Goal: Task Accomplishment & Management: Use online tool/utility

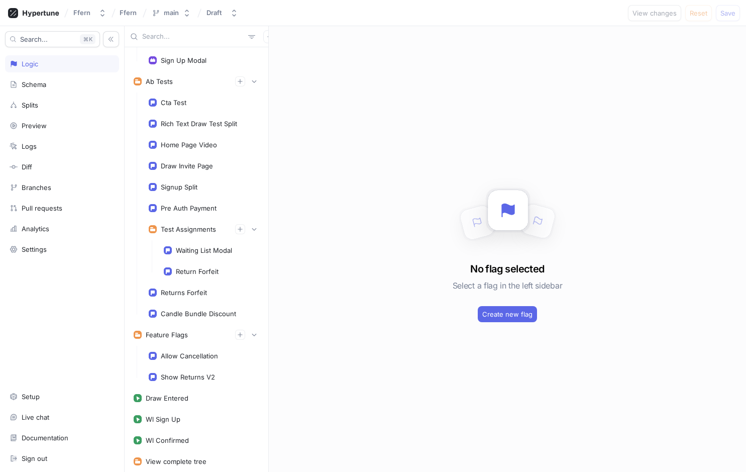
scroll to position [221, 0]
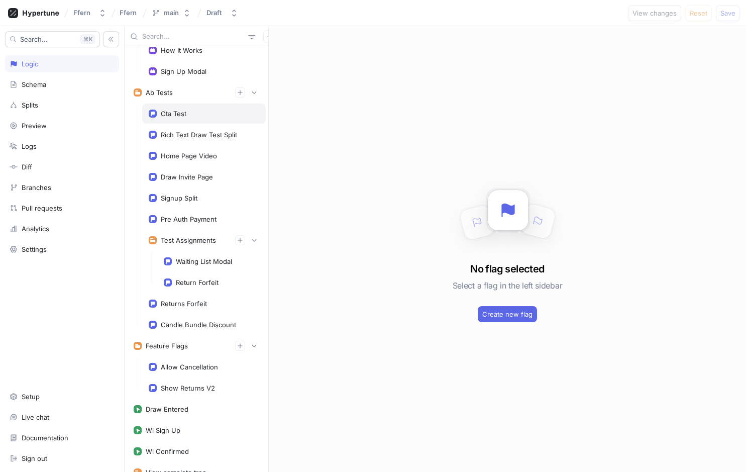
click at [214, 111] on div "Cta Test" at bounding box center [204, 114] width 111 height 8
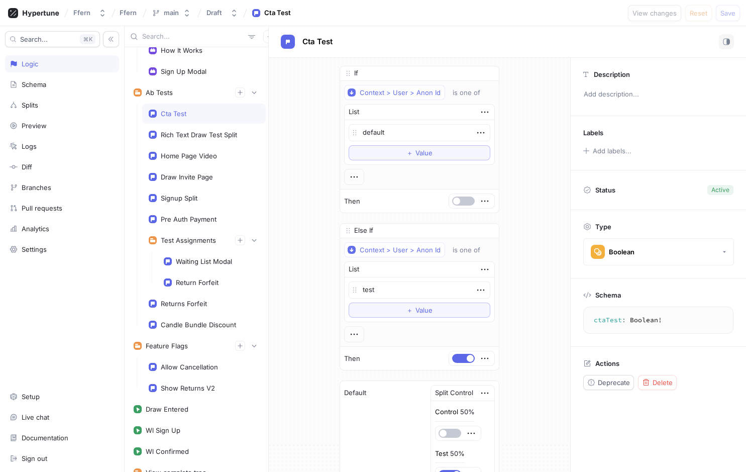
scroll to position [215, 0]
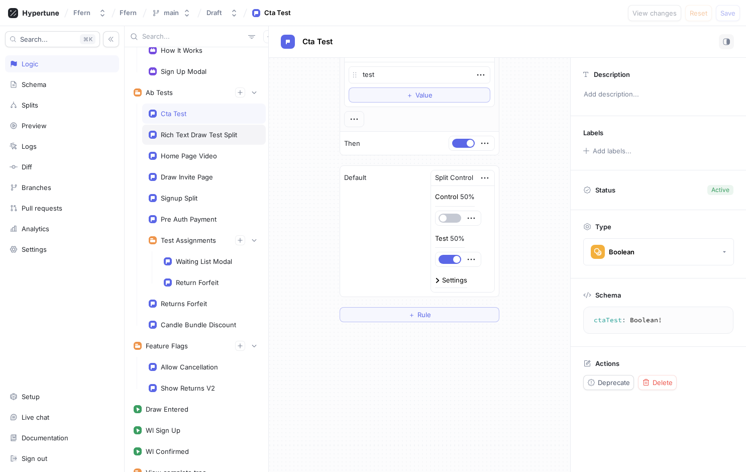
click at [187, 140] on div "Rich Text Draw Test Split" at bounding box center [204, 135] width 124 height 20
type textarea "x"
type textarea "richTextDrawTestSplit: String!"
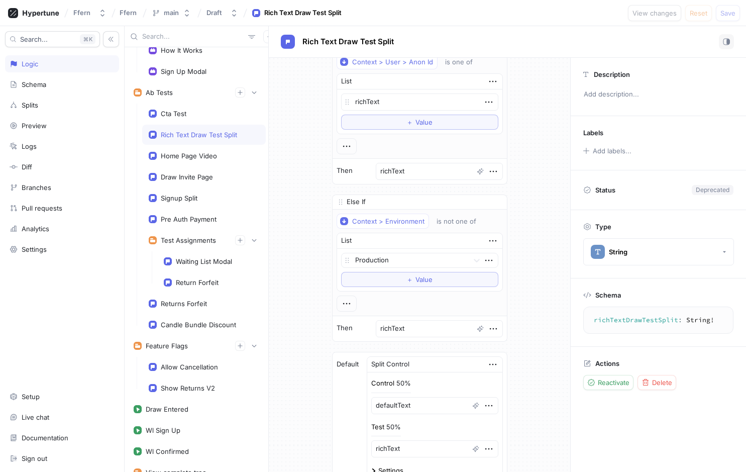
scroll to position [159, 0]
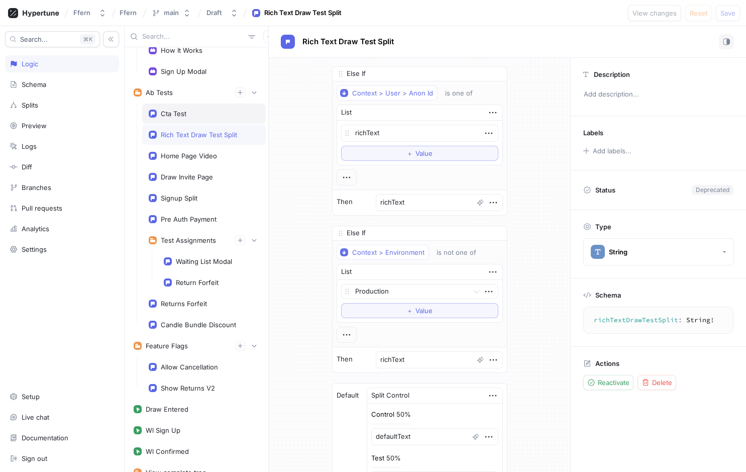
click at [194, 112] on div "Cta Test" at bounding box center [204, 114] width 111 height 8
type textarea "x"
type textarea "ctaTest: Boolean!"
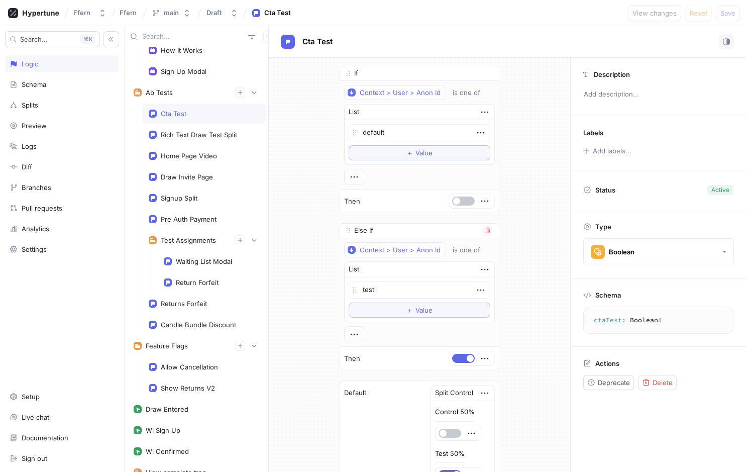
scroll to position [215, 0]
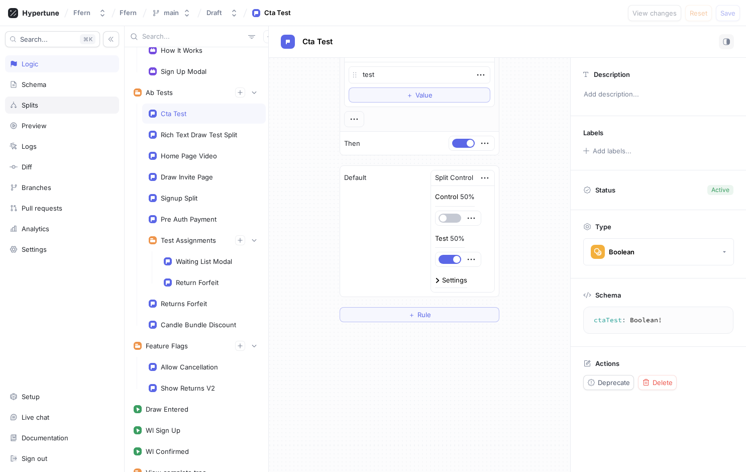
click at [56, 103] on div "Splits" at bounding box center [62, 105] width 105 height 8
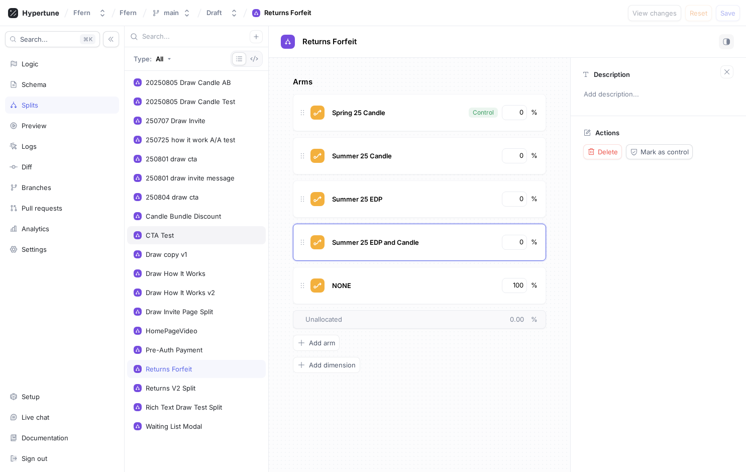
click at [190, 237] on div "CTA Test" at bounding box center [197, 235] width 126 height 8
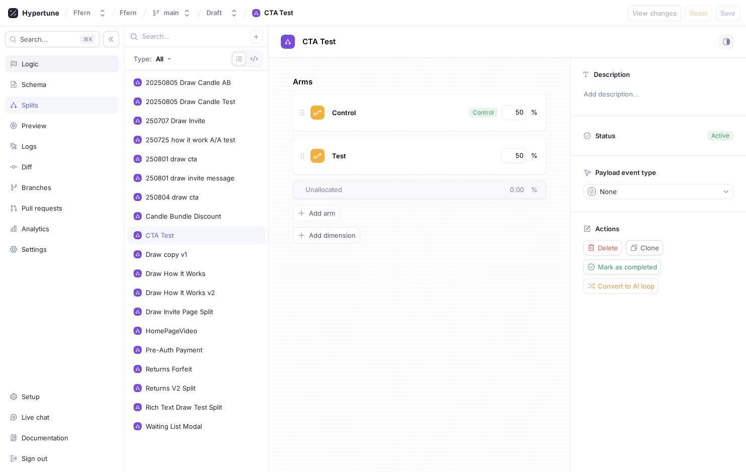
click at [62, 66] on div "Logic" at bounding box center [62, 64] width 105 height 8
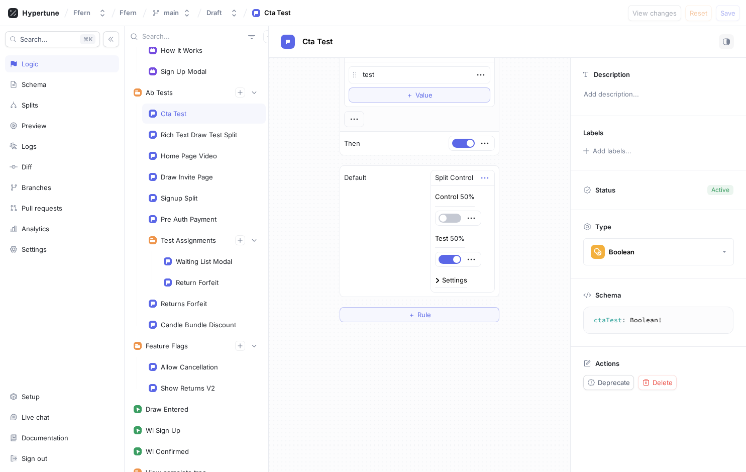
click at [486, 179] on icon "button" at bounding box center [484, 177] width 11 height 11
click at [520, 166] on div "If Context > User > Anon Id is one of List default To pick up a draggable item,…" at bounding box center [419, 86] width 301 height 487
click at [486, 178] on icon "button" at bounding box center [484, 177] width 11 height 11
click at [527, 165] on div "If Context > User > Anon Id is one of List default To pick up a draggable item,…" at bounding box center [419, 86] width 301 height 487
click at [447, 281] on div "Settings" at bounding box center [454, 280] width 25 height 7
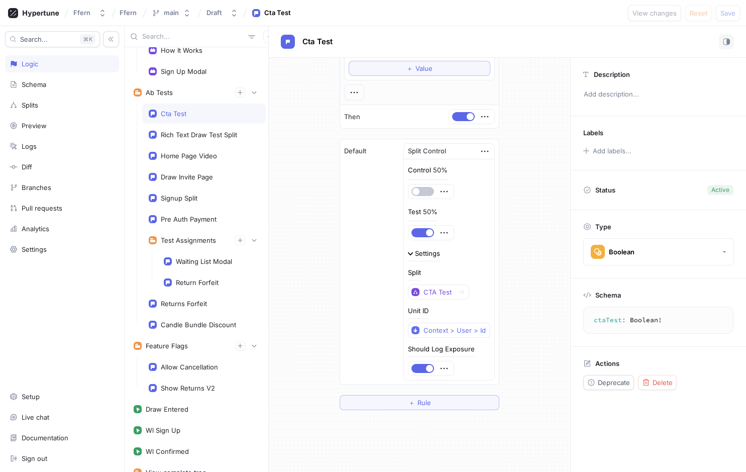
scroll to position [245, 0]
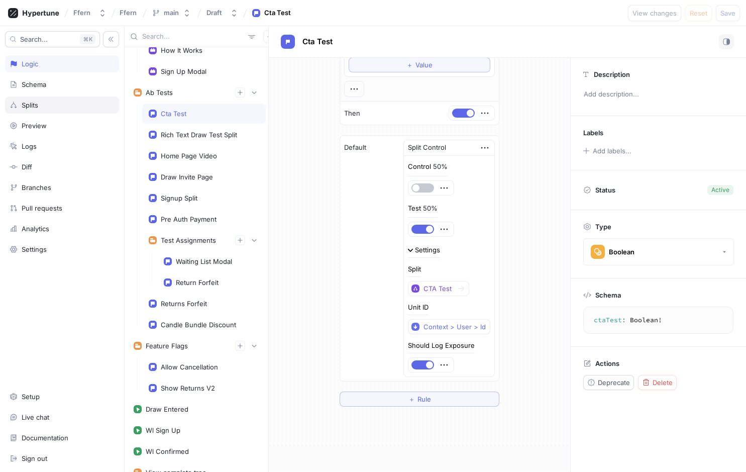
click at [68, 108] on div "Splits" at bounding box center [62, 105] width 105 height 8
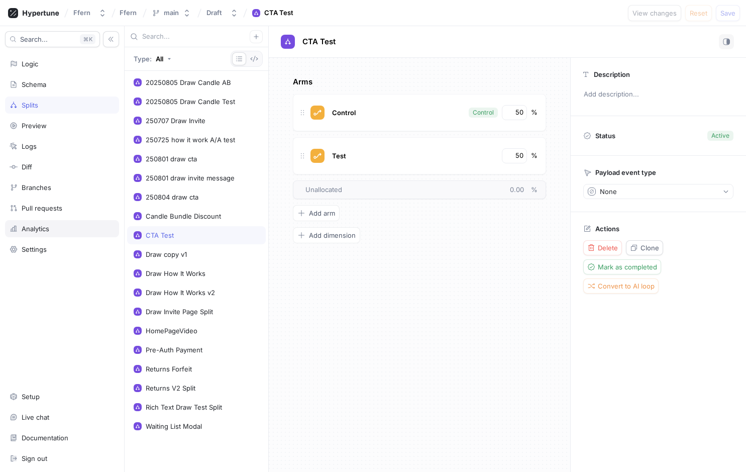
click at [75, 229] on div "Analytics" at bounding box center [62, 229] width 105 height 8
type textarea "x"
